Goal: Task Accomplishment & Management: Manage account settings

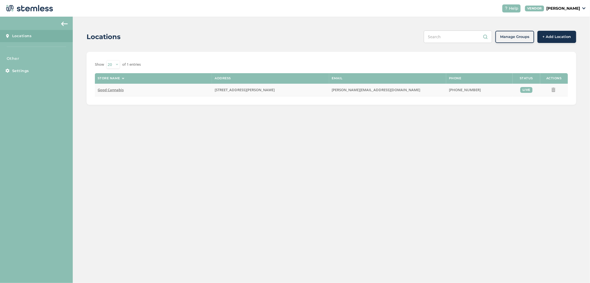
click at [110, 87] on span "Good Cannabis" at bounding box center [111, 89] width 26 height 5
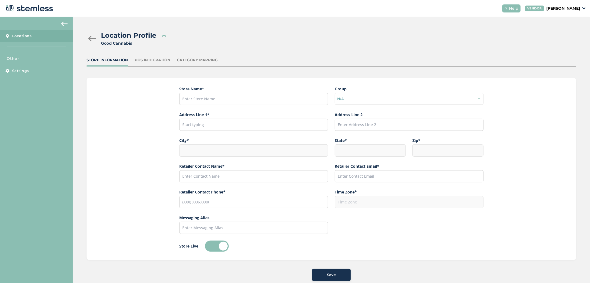
type input "Good Cannabis"
type input "[STREET_ADDRESS][PERSON_NAME]"
type input "Fairbanks"
type input "AK"
type input "99701"
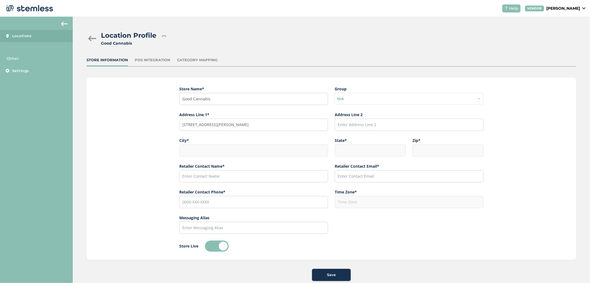
type input "[PERSON_NAME]"
type input "[PERSON_NAME][EMAIL_ADDRESS][DOMAIN_NAME]"
type input "[PHONE_NUMBER]"
type input "America/Anchorage"
type input "Good"
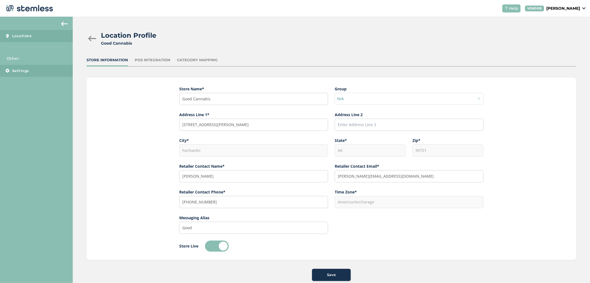
drag, startPoint x: 27, startPoint y: 63, endPoint x: 28, endPoint y: 70, distance: 7.2
click at [28, 64] on div "Other Settings" at bounding box center [36, 66] width 73 height 21
click at [28, 70] on span "Settings" at bounding box center [20, 71] width 17 height 6
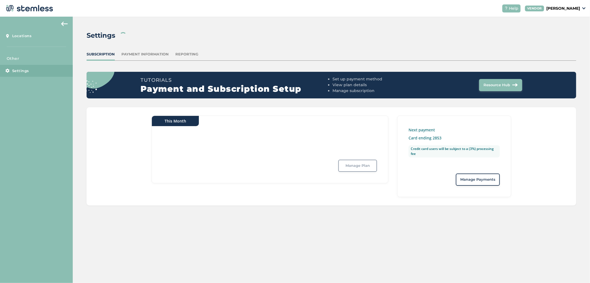
click at [54, 17] on aside "Locations Other Settings" at bounding box center [36, 150] width 73 height 266
click at [60, 18] on aside "Locations Other Settings" at bounding box center [36, 150] width 73 height 266
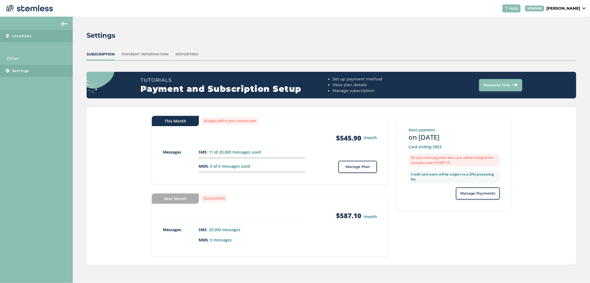
click at [43, 32] on link "Locations" at bounding box center [36, 36] width 73 height 12
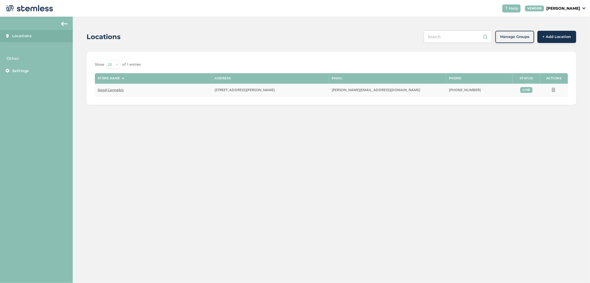
click at [107, 86] on td "Good Cannabis" at bounding box center [153, 90] width 117 height 13
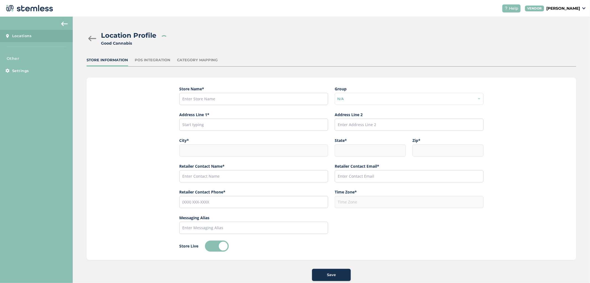
type input "Good Cannabis"
type input "[STREET_ADDRESS][PERSON_NAME]"
type input "Fairbanks"
type input "AK"
type input "99701"
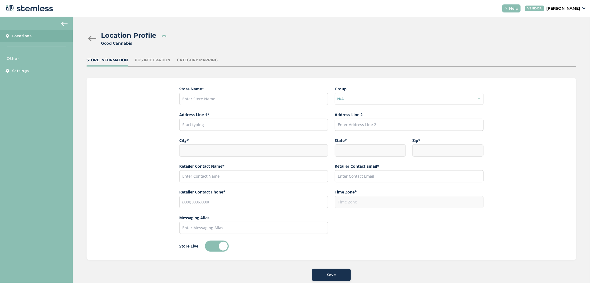
type input "[PERSON_NAME]"
type input "[PERSON_NAME][EMAIL_ADDRESS][DOMAIN_NAME]"
type input "[PHONE_NUMBER]"
type input "America/Anchorage"
type input "Good"
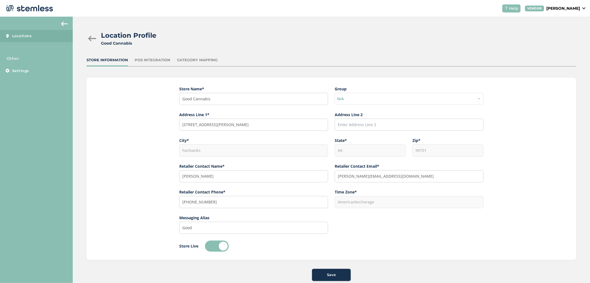
click at [139, 61] on div "POS Integration" at bounding box center [153, 60] width 36 height 6
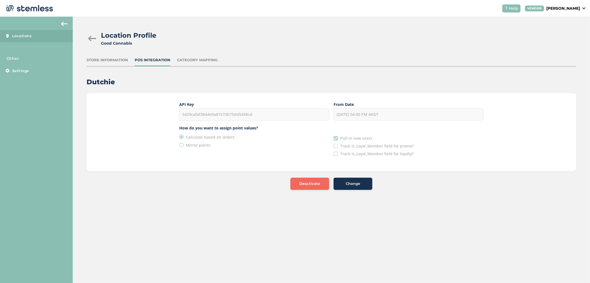
click at [190, 61] on div "Category Mapping" at bounding box center [197, 60] width 41 height 6
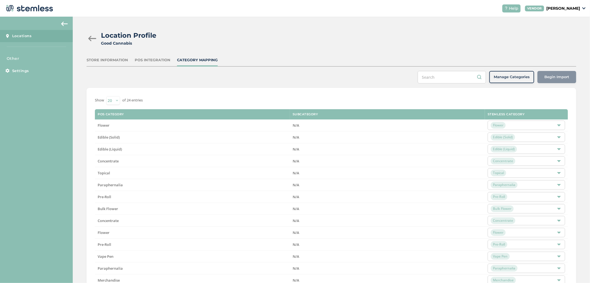
click at [31, 5] on img at bounding box center [28, 8] width 49 height 11
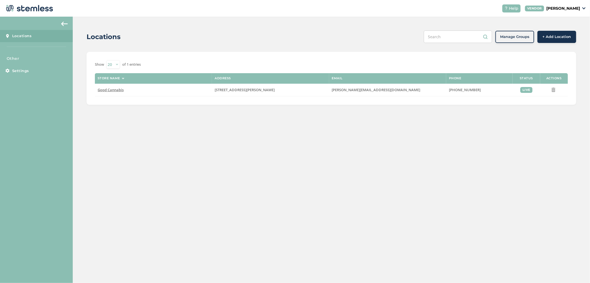
click at [23, 35] on span "Locations" at bounding box center [22, 36] width 20 height 6
click at [68, 26] on button at bounding box center [64, 23] width 11 height 9
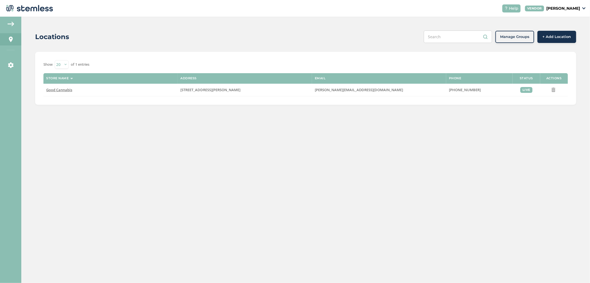
click at [10, 23] on img at bounding box center [10, 24] width 7 height 4
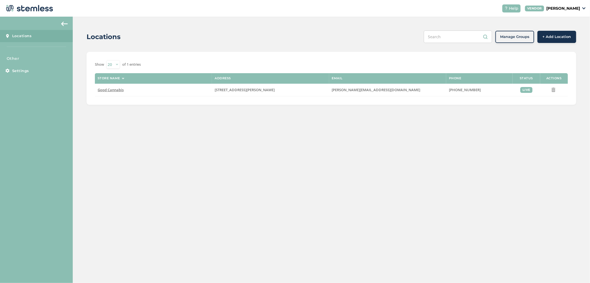
drag, startPoint x: 19, startPoint y: 54, endPoint x: 18, endPoint y: 57, distance: 3.1
click at [19, 54] on aside "Locations Other Settings" at bounding box center [36, 150] width 73 height 266
click at [21, 69] on span "Settings" at bounding box center [20, 71] width 17 height 6
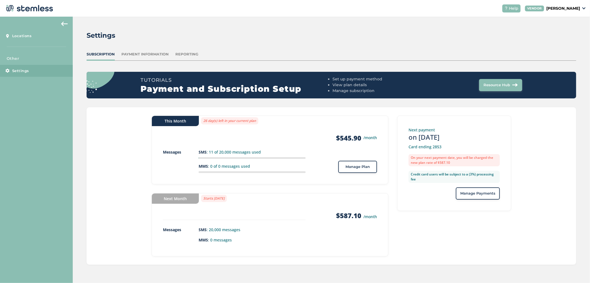
click at [29, 2] on header "Help VENDOR Greg Allison" at bounding box center [295, 8] width 590 height 17
click at [32, 5] on img at bounding box center [28, 8] width 49 height 11
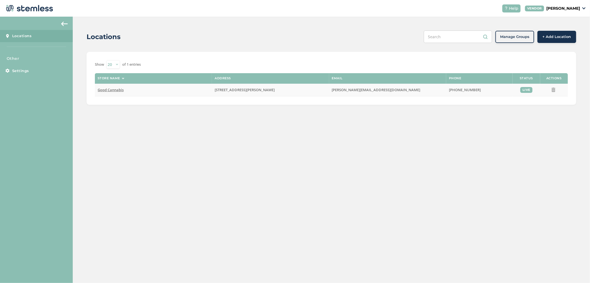
click at [117, 90] on span "Good Cannabis" at bounding box center [111, 89] width 26 height 5
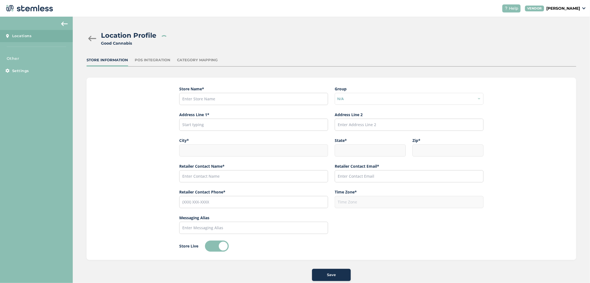
type input "Good Cannabis"
type input "[STREET_ADDRESS][PERSON_NAME]"
type input "Fairbanks"
type input "AK"
type input "99701"
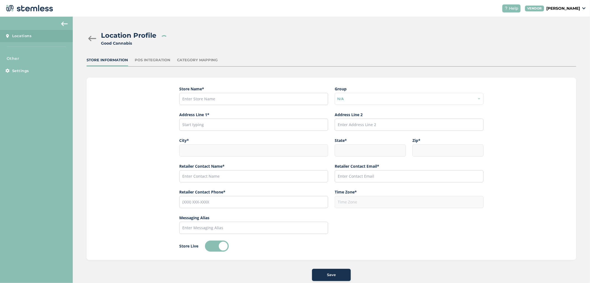
type input "[PERSON_NAME]"
type input "[PERSON_NAME][EMAIL_ADDRESS][DOMAIN_NAME]"
type input "[PHONE_NUMBER]"
type input "America/Anchorage"
type input "Good"
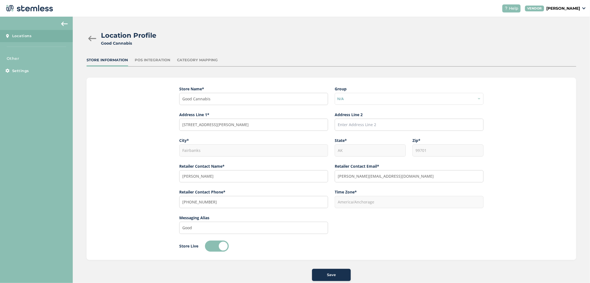
drag, startPoint x: 86, startPoint y: 123, endPoint x: 115, endPoint y: 123, distance: 29.1
click at [108, 123] on div "Location Profile Good Cannabis Store Information POS Integration Category Mappi…" at bounding box center [331, 156] width 517 height 278
click at [159, 115] on div "Store Name * Good Cannabis Group N/A Address Line 1* 356 Old Steese Highway Add…" at bounding box center [332, 168] width 490 height 182
click at [143, 57] on div "Location Profile Good Cannabis Store Information POS Integration Category Mappi…" at bounding box center [331, 156] width 517 height 278
click at [148, 56] on div "Location Profile Good Cannabis Store Information POS Integration Category Mappi…" at bounding box center [331, 156] width 517 height 278
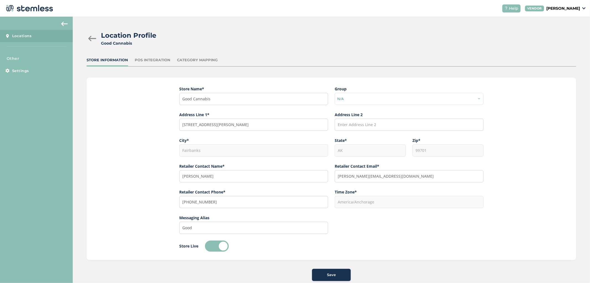
click at [152, 57] on div "POS Integration" at bounding box center [153, 60] width 36 height 6
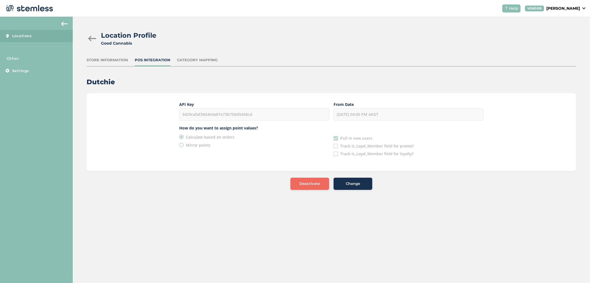
click at [87, 34] on div "Location Profile Good Cannabis" at bounding box center [329, 38] width 485 height 16
click at [92, 37] on div at bounding box center [92, 39] width 11 height 6
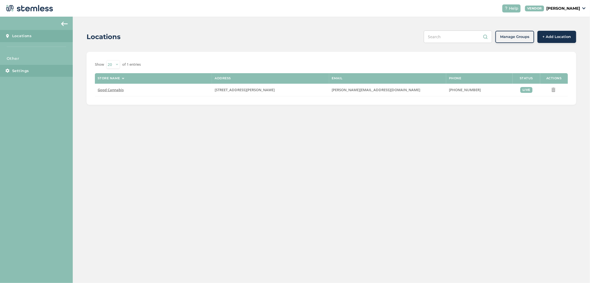
click at [27, 66] on link "Settings" at bounding box center [36, 71] width 73 height 12
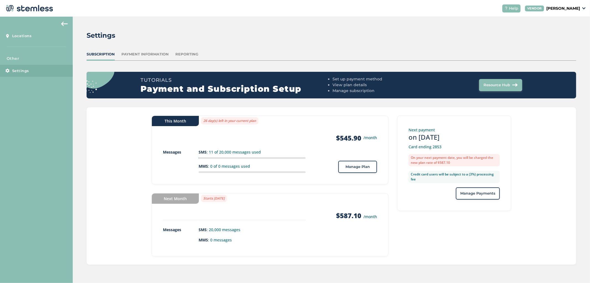
click at [148, 55] on div "Payment Information" at bounding box center [144, 54] width 47 height 6
click at [179, 49] on div "Settings Subscription Payment Information Reporting Tutorials Payment and Subsc…" at bounding box center [331, 147] width 517 height 261
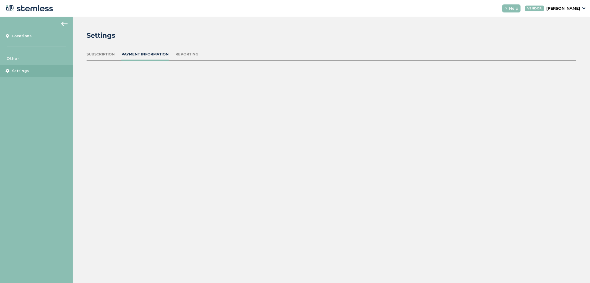
click at [186, 52] on div "Reporting" at bounding box center [186, 54] width 23 height 6
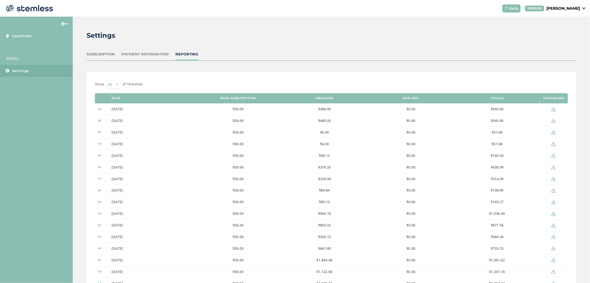
click at [42, 13] on img at bounding box center [28, 8] width 49 height 11
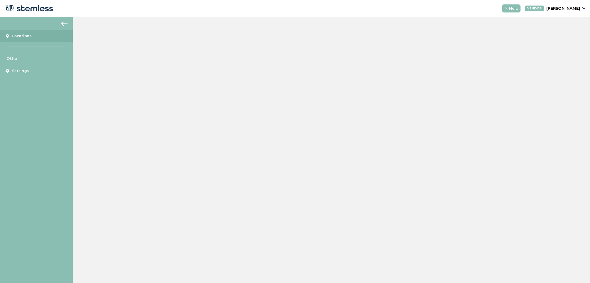
click at [40, 6] on img at bounding box center [28, 8] width 49 height 11
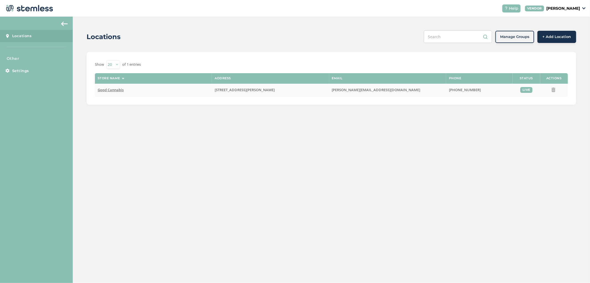
click at [114, 89] on span "Good Cannabis" at bounding box center [111, 89] width 26 height 5
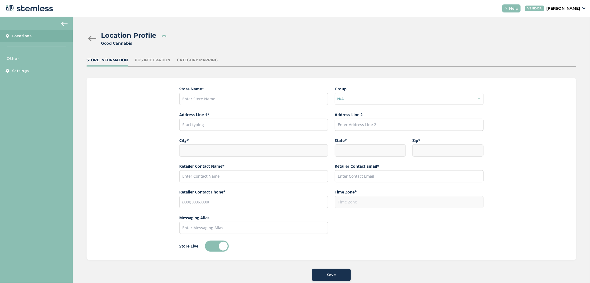
type input "Good Cannabis"
type input "[STREET_ADDRESS][PERSON_NAME]"
type input "Fairbanks"
type input "AK"
type input "99701"
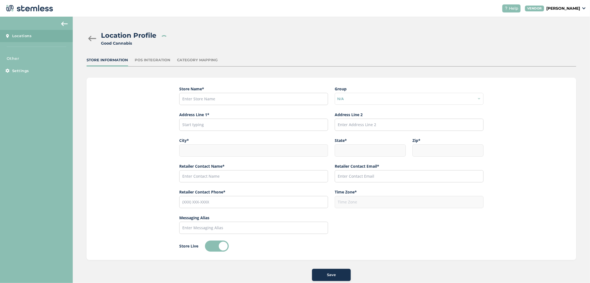
type input "[PERSON_NAME]"
type input "[PERSON_NAME][EMAIL_ADDRESS][DOMAIN_NAME]"
type input "[PHONE_NUMBER]"
type input "America/Anchorage"
type input "Good"
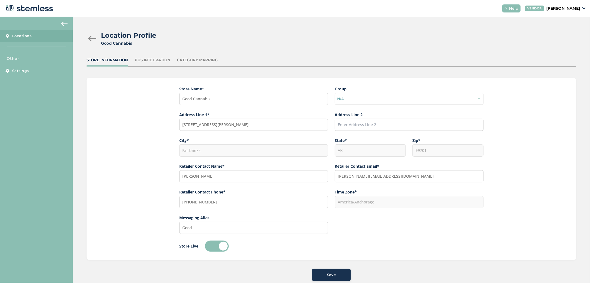
click at [153, 55] on div "Location Profile Good Cannabis Store Information POS Integration Category Mappi…" at bounding box center [331, 156] width 517 height 278
click at [154, 59] on div "POS Integration" at bounding box center [153, 60] width 36 height 6
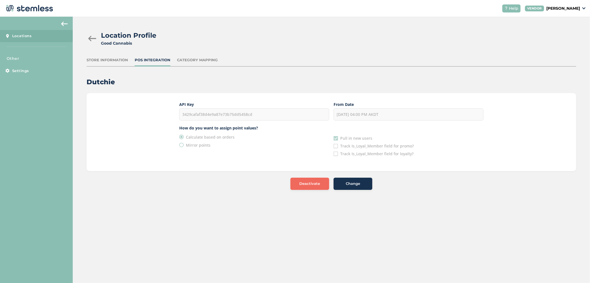
click at [192, 60] on div "Category Mapping" at bounding box center [197, 60] width 41 height 6
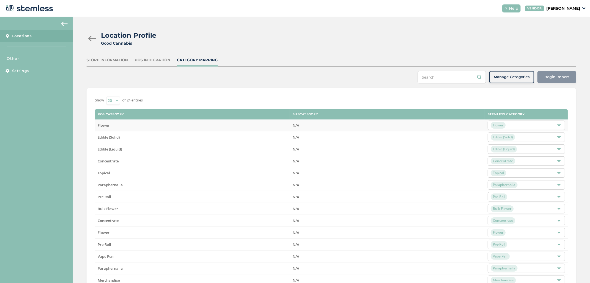
click at [106, 122] on td "Flower" at bounding box center [192, 125] width 195 height 12
click at [151, 65] on div "Store Information POS Integration Category Mapping" at bounding box center [332, 61] width 490 height 9
click at [158, 57] on div "POS Integration" at bounding box center [153, 60] width 36 height 6
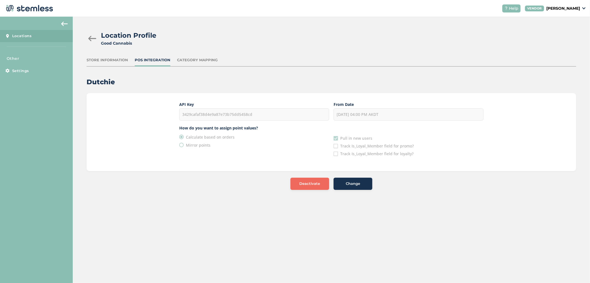
click at [115, 56] on div "Location Profile Good Cannabis Store Information POS Integration Category Mappi…" at bounding box center [331, 110] width 517 height 187
click at [116, 59] on div "Store Information" at bounding box center [108, 60] width 42 height 6
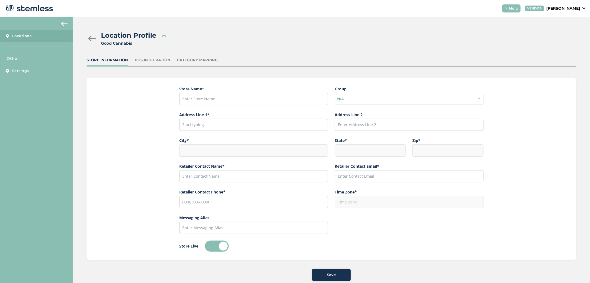
type input "Good Cannabis"
type input "[STREET_ADDRESS][PERSON_NAME]"
type input "Fairbanks"
type input "AK"
type input "99701"
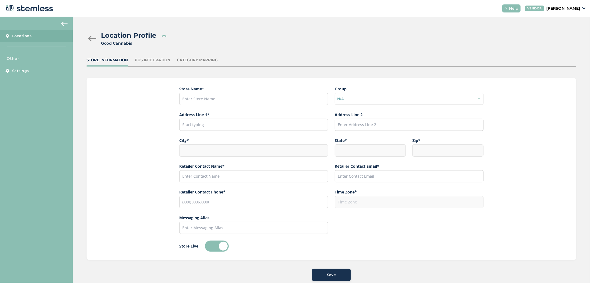
type input "[PERSON_NAME]"
type input "[PERSON_NAME][EMAIL_ADDRESS][DOMAIN_NAME]"
type input "[PHONE_NUMBER]"
type input "America/Anchorage"
type input "Good"
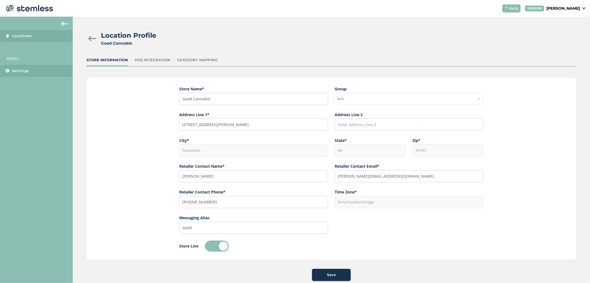
click at [20, 70] on span "Settings" at bounding box center [20, 71] width 17 height 6
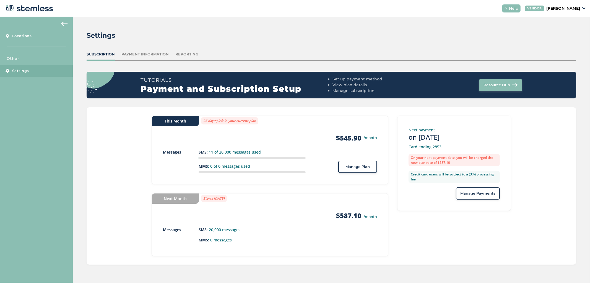
click at [367, 168] on span "Manage Plan" at bounding box center [358, 167] width 24 height 6
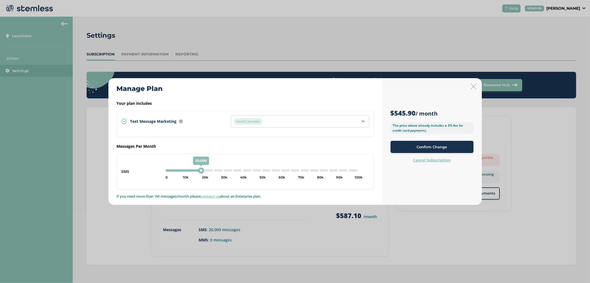
drag, startPoint x: 204, startPoint y: 170, endPoint x: 200, endPoint y: 172, distance: 4.2
click at [200, 172] on div "20,000" at bounding box center [201, 170] width 6 height 6
type input "15000"
drag, startPoint x: 205, startPoint y: 168, endPoint x: 194, endPoint y: 175, distance: 12.8
click at [194, 175] on div "15,000 0 5k 10k 15k 20k 25k 30k 35k 40k 45k 50k 55k 60k 65k 70k 75k 80k 85k 90k…" at bounding box center [267, 171] width 206 height 13
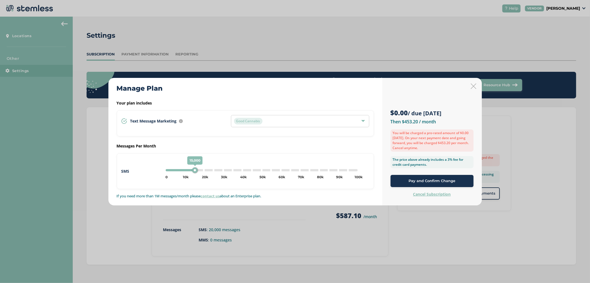
click at [452, 179] on span "Pay and Confirm Change" at bounding box center [432, 181] width 47 height 6
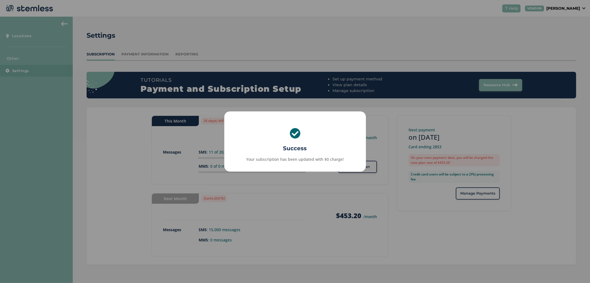
click at [342, 227] on div "× Success Your subscription has been updated with $0 charge! OK No Cancel" at bounding box center [295, 141] width 590 height 283
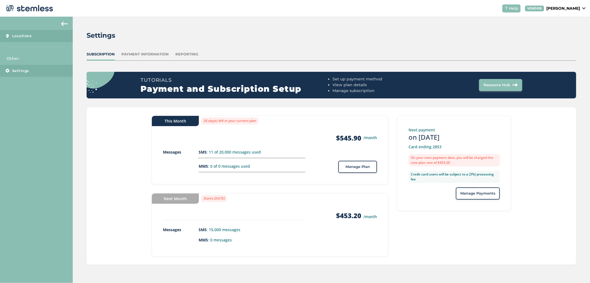
click at [28, 37] on span "Locations" at bounding box center [22, 36] width 20 height 6
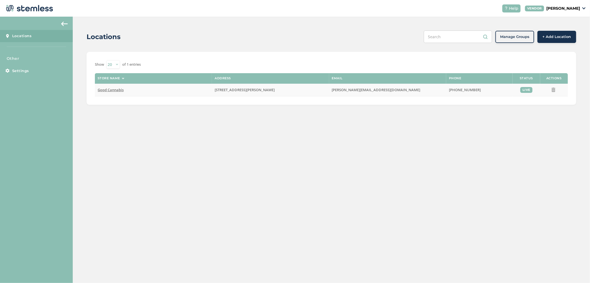
click at [102, 87] on td "Good Cannabis" at bounding box center [153, 90] width 117 height 13
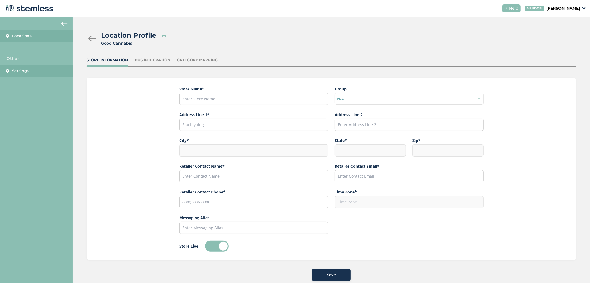
type input "Good Cannabis"
type input "[STREET_ADDRESS][PERSON_NAME]"
type input "Fairbanks"
type input "AK"
type input "99701"
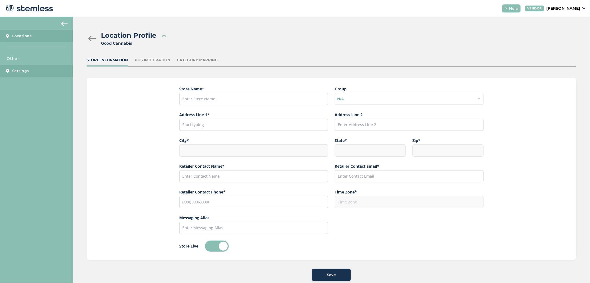
type input "[PERSON_NAME]"
type input "[PERSON_NAME][EMAIL_ADDRESS][DOMAIN_NAME]"
type input "[PHONE_NUMBER]"
type input "America/Anchorage"
type input "Good"
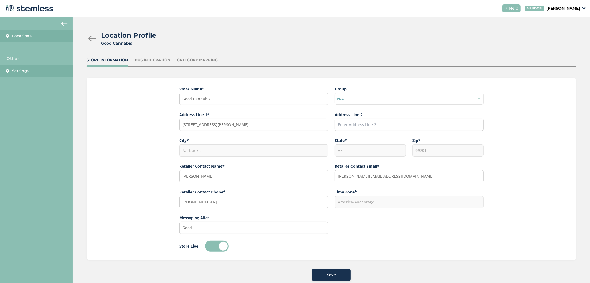
click at [22, 67] on link "Settings" at bounding box center [36, 71] width 73 height 12
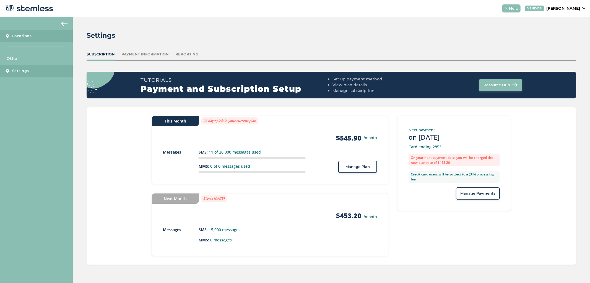
click at [19, 40] on link "Locations" at bounding box center [36, 36] width 73 height 12
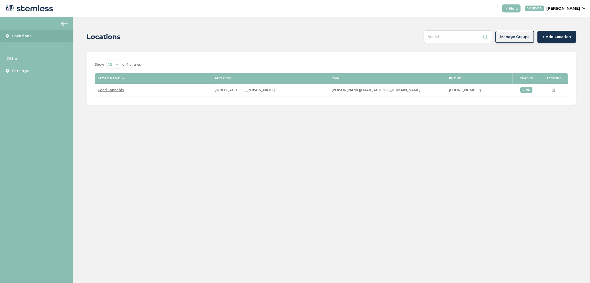
click at [558, 35] on span "+ Add Location" at bounding box center [557, 37] width 29 height 6
